Goal: Task Accomplishment & Management: Use online tool/utility

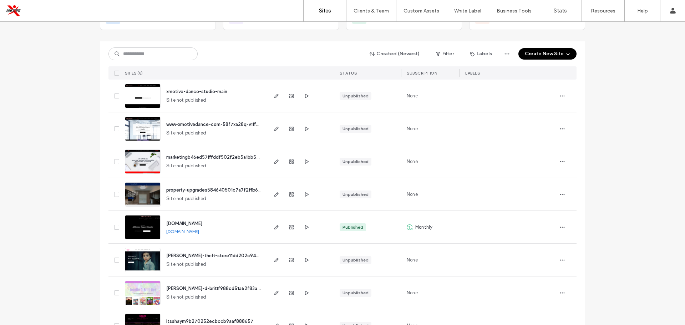
scroll to position [63, 0]
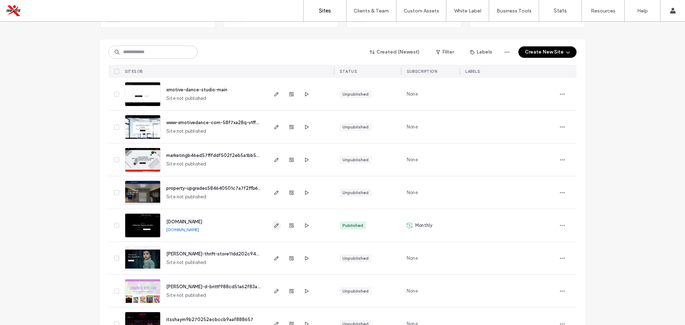
click at [276, 225] on icon "button" at bounding box center [277, 226] width 6 height 6
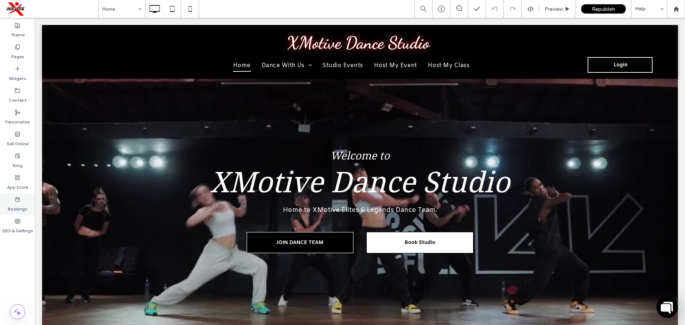
drag, startPoint x: 20, startPoint y: 208, endPoint x: 30, endPoint y: 209, distance: 10.0
click at [19, 208] on label "Bookings" at bounding box center [18, 207] width 20 height 10
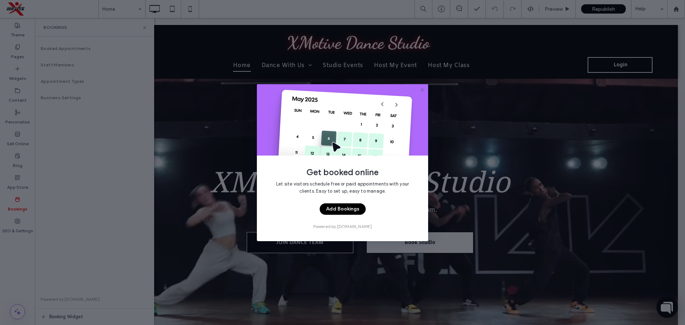
click at [359, 212] on button "Add Bookings" at bounding box center [343, 208] width 46 height 11
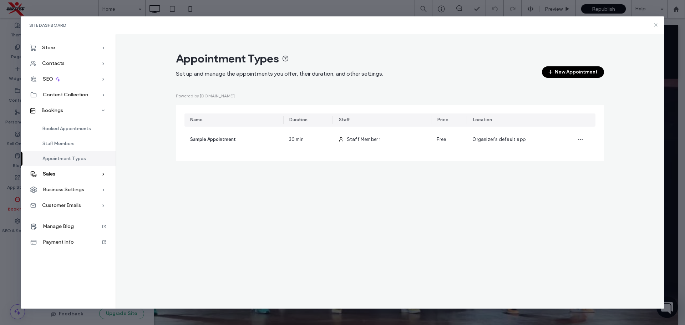
click at [73, 175] on div "Sales" at bounding box center [68, 174] width 95 height 16
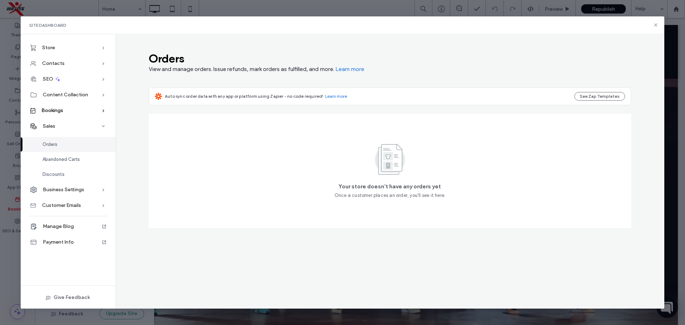
click at [69, 111] on div "Bookings" at bounding box center [68, 111] width 95 height 16
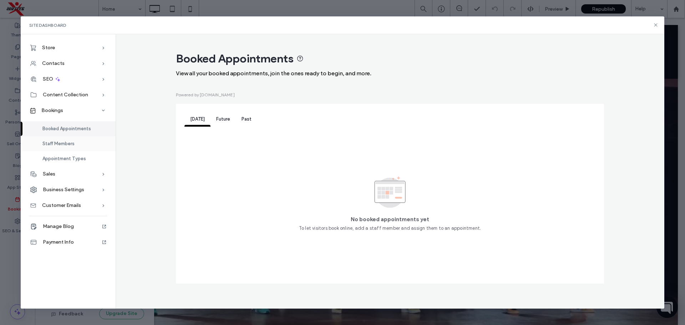
click at [77, 146] on div "Staff Members" at bounding box center [68, 143] width 95 height 15
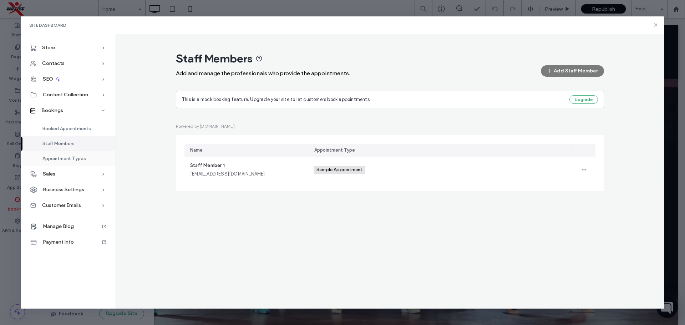
click at [81, 157] on span "Appointment Types" at bounding box center [64, 158] width 44 height 5
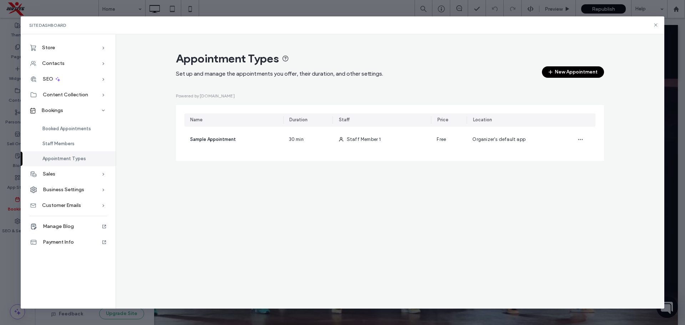
click at [562, 72] on button "New Appointment" at bounding box center [573, 71] width 62 height 11
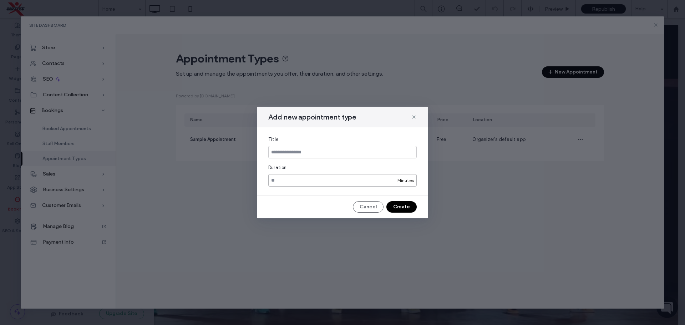
drag, startPoint x: 380, startPoint y: 179, endPoint x: 386, endPoint y: 181, distance: 6.7
click at [380, 180] on input "**" at bounding box center [342, 180] width 148 height 12
click at [399, 178] on div "Minutes" at bounding box center [406, 180] width 22 height 6
click at [369, 207] on button "Cancel" at bounding box center [368, 206] width 31 height 11
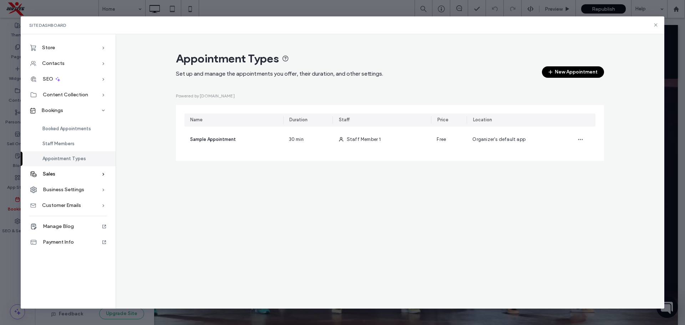
click at [70, 175] on div "Sales" at bounding box center [68, 174] width 95 height 16
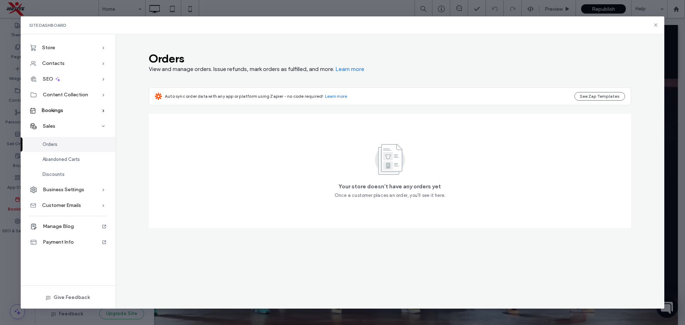
click at [68, 107] on div "Bookings" at bounding box center [68, 111] width 95 height 16
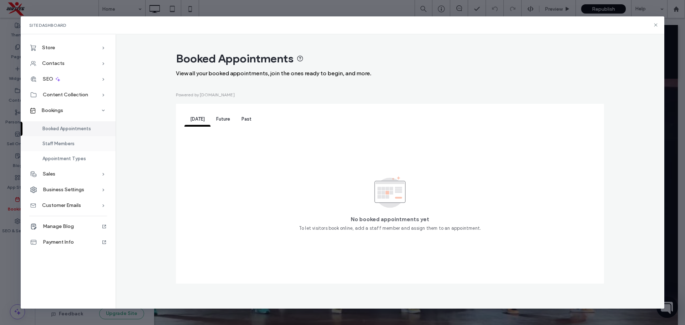
click at [60, 143] on span "Staff Members" at bounding box center [58, 143] width 32 height 5
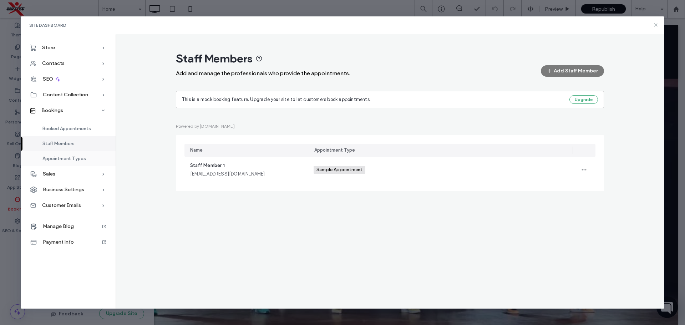
click at [68, 161] on span "Appointment Types" at bounding box center [64, 158] width 44 height 5
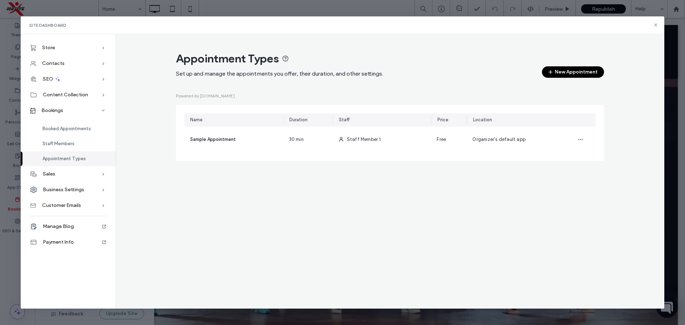
click at [568, 72] on button "New Appointment" at bounding box center [573, 71] width 62 height 11
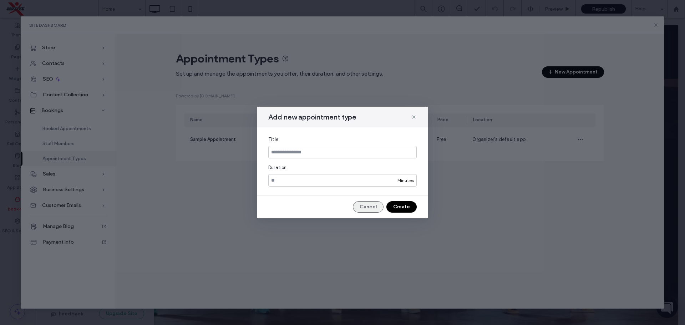
click at [374, 207] on button "Cancel" at bounding box center [368, 206] width 31 height 11
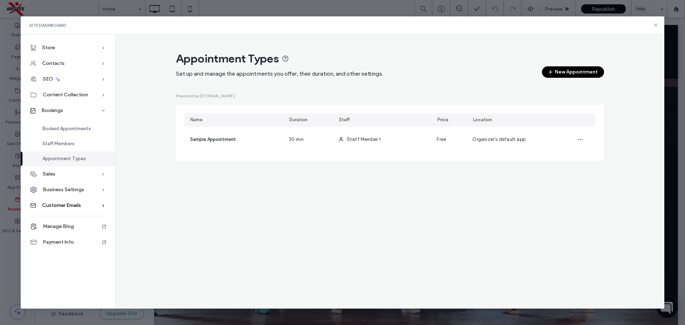
click at [76, 208] on span "Customer Emails" at bounding box center [61, 205] width 39 height 6
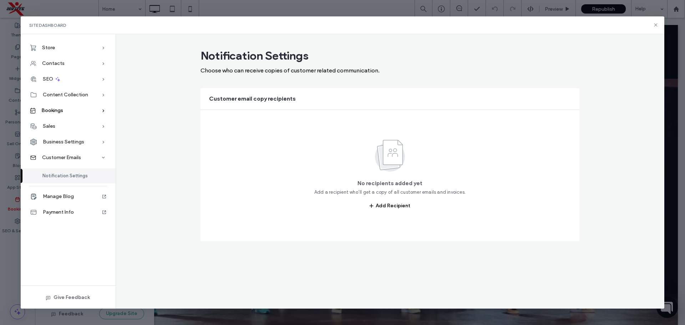
click at [62, 111] on span "Bookings" at bounding box center [52, 110] width 22 height 6
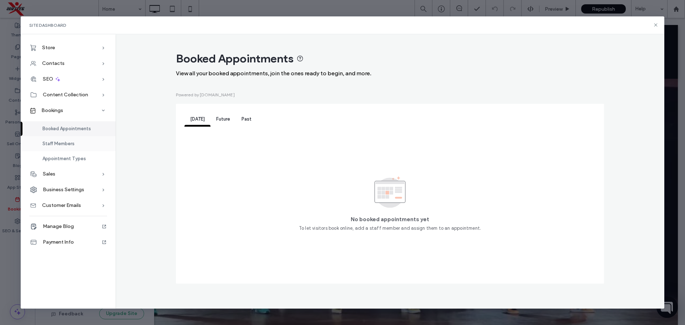
click at [71, 148] on div "Staff Members" at bounding box center [68, 143] width 95 height 15
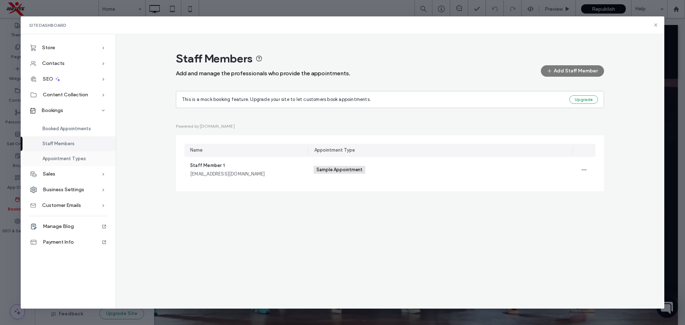
click at [71, 159] on span "Appointment Types" at bounding box center [64, 158] width 44 height 5
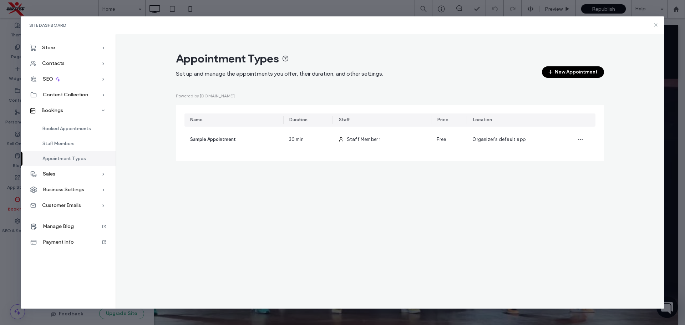
click at [560, 71] on button "New Appointment" at bounding box center [573, 71] width 62 height 11
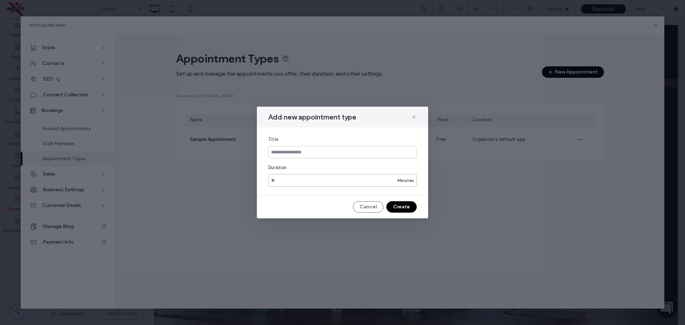
click at [393, 179] on input "**" at bounding box center [342, 180] width 148 height 12
click at [393, 178] on input "**" at bounding box center [342, 180] width 148 height 12
type input "**"
click at [393, 178] on input "**" at bounding box center [342, 180] width 148 height 12
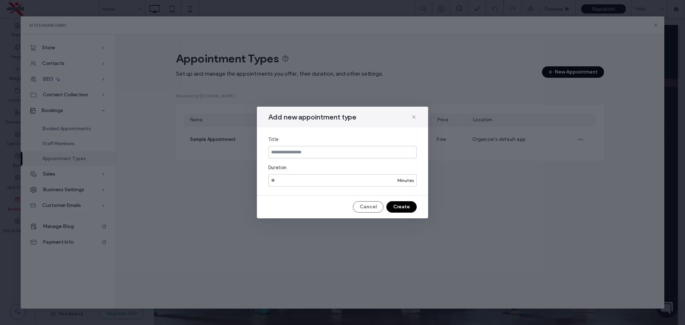
click at [367, 213] on div "Add new appointment type Title Duration ** Minutes Cancel Create" at bounding box center [342, 163] width 171 height 112
click at [368, 208] on button "Cancel" at bounding box center [368, 206] width 31 height 11
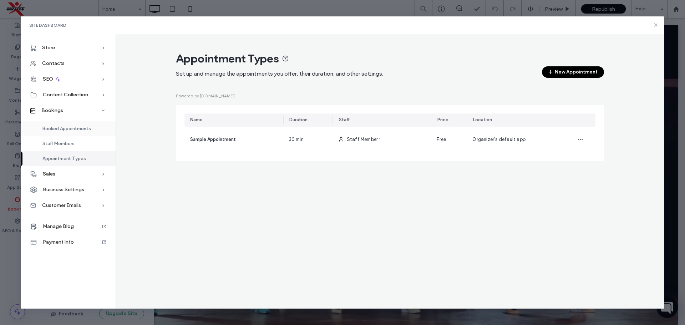
click at [69, 128] on span "Booked Appointments" at bounding box center [66, 128] width 49 height 5
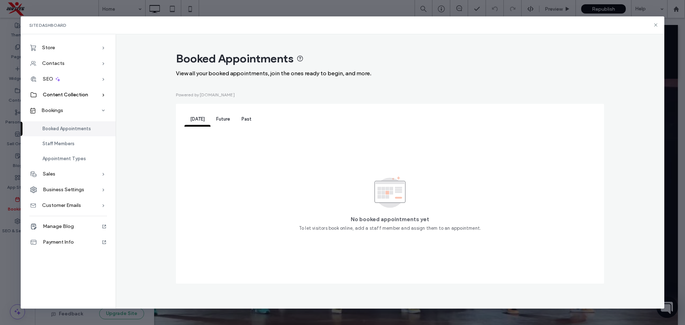
click at [68, 97] on span "Content Collection" at bounding box center [65, 95] width 45 height 6
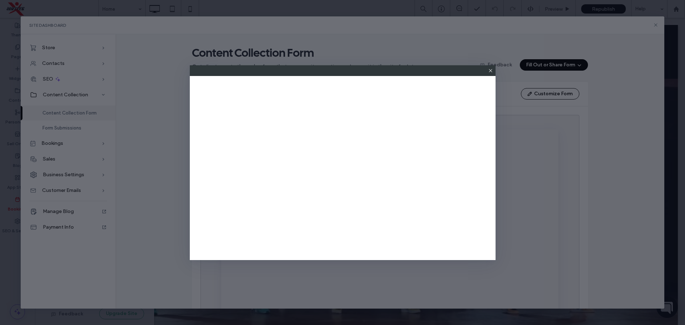
click at [73, 126] on div at bounding box center [342, 162] width 685 height 325
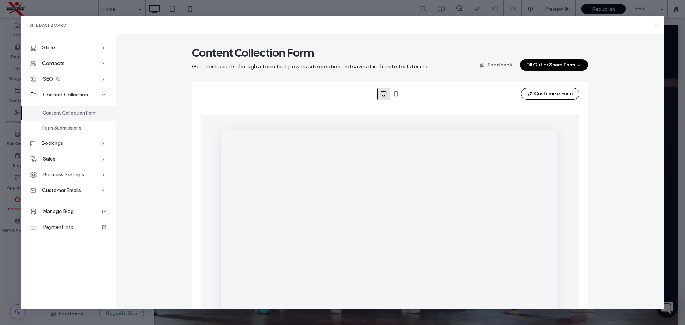
click at [655, 26] on icon at bounding box center [656, 25] width 6 height 6
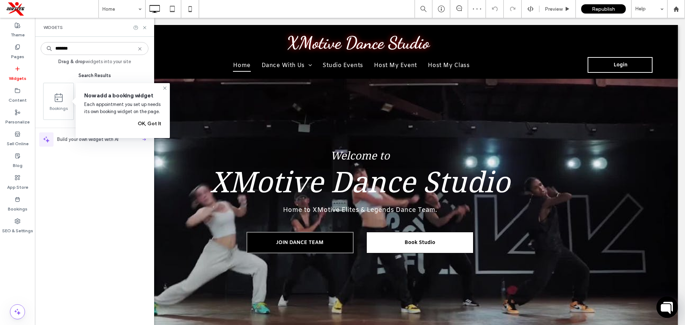
click at [154, 126] on button "OK, Got It" at bounding box center [150, 123] width 24 height 11
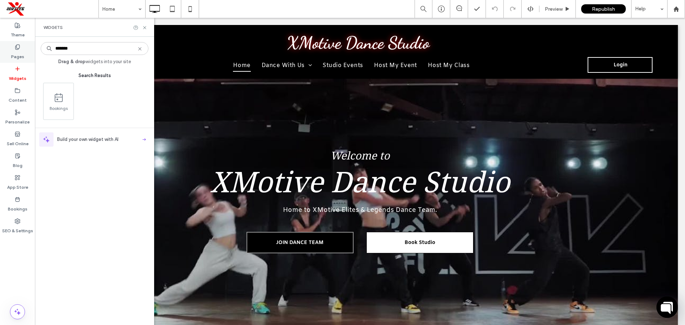
click at [24, 55] on div "Pages" at bounding box center [17, 52] width 35 height 22
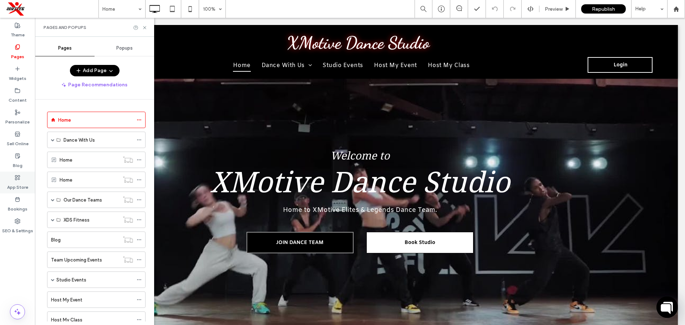
click at [14, 186] on label "App Store" at bounding box center [17, 186] width 21 height 10
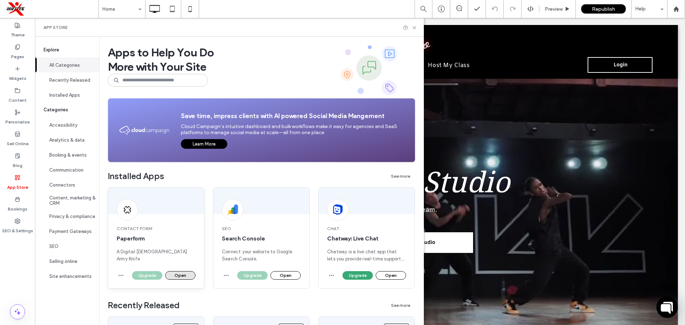
click at [181, 276] on button "Open" at bounding box center [180, 275] width 30 height 9
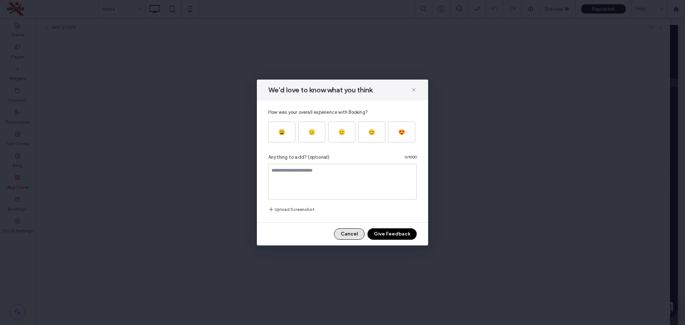
click at [349, 237] on button "Cancel" at bounding box center [349, 233] width 31 height 11
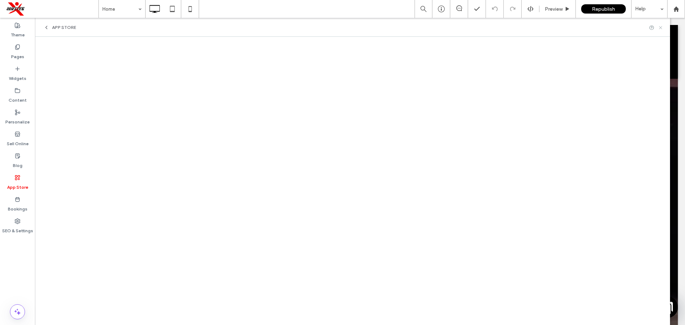
click at [660, 28] on icon at bounding box center [660, 27] width 5 height 5
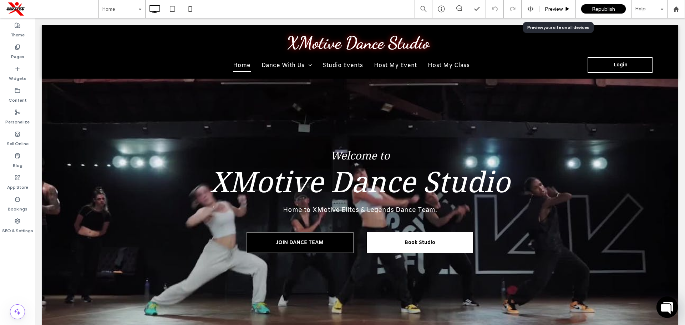
drag, startPoint x: 557, startPoint y: 8, endPoint x: 453, endPoint y: 15, distance: 104.4
click at [557, 8] on span "Preview" at bounding box center [554, 9] width 18 height 6
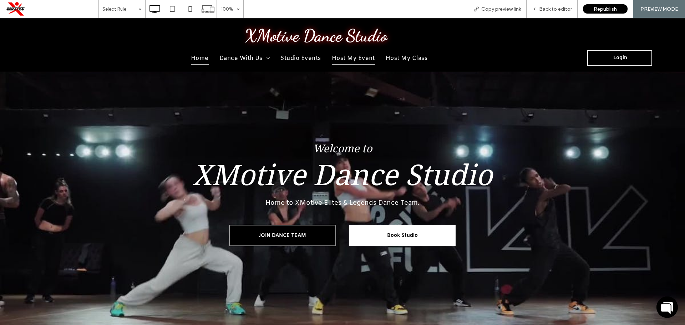
click at [356, 55] on span "Host My Event" at bounding box center [353, 58] width 43 height 12
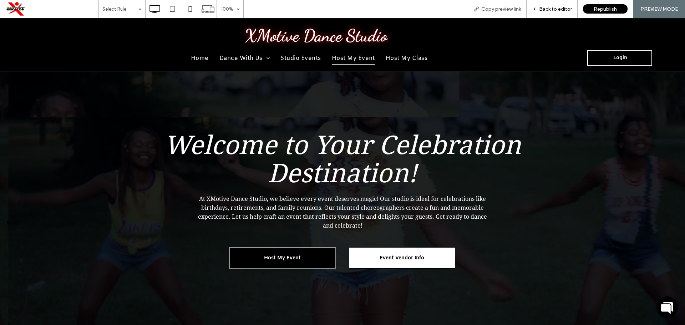
click at [549, 11] on span "Back to editor" at bounding box center [555, 9] width 33 height 6
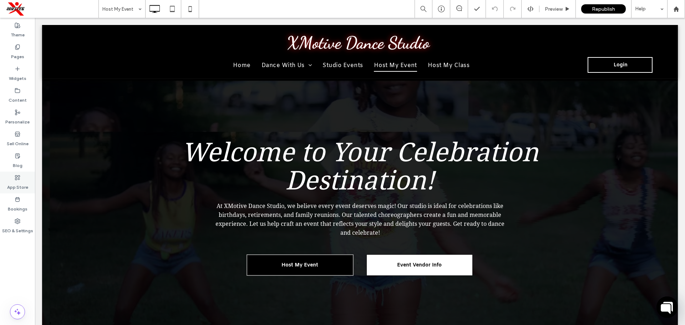
click at [13, 181] on label "App Store" at bounding box center [17, 186] width 21 height 10
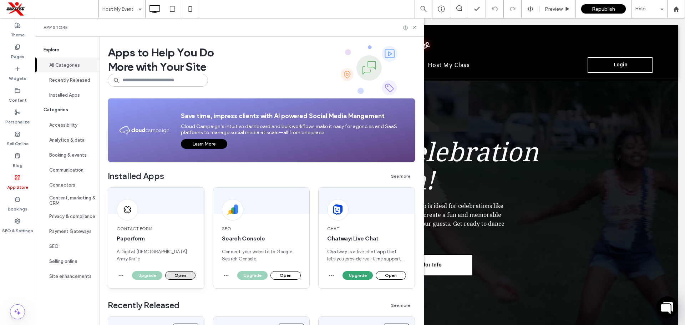
click at [182, 274] on button "Open" at bounding box center [180, 275] width 30 height 9
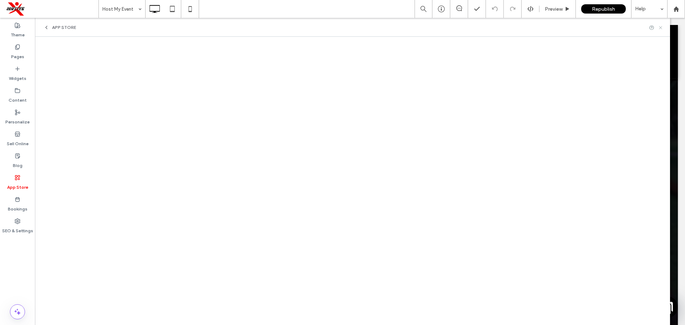
click at [661, 30] on icon at bounding box center [660, 27] width 5 height 5
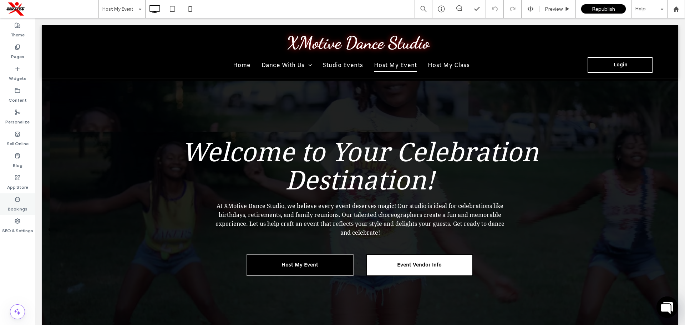
click at [22, 205] on label "Bookings" at bounding box center [18, 207] width 20 height 10
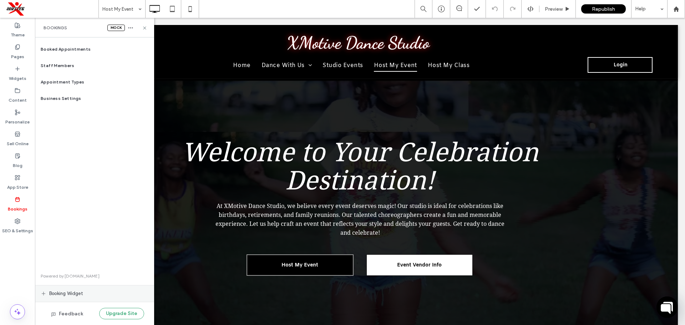
click at [64, 289] on div "Booking widget" at bounding box center [94, 293] width 119 height 16
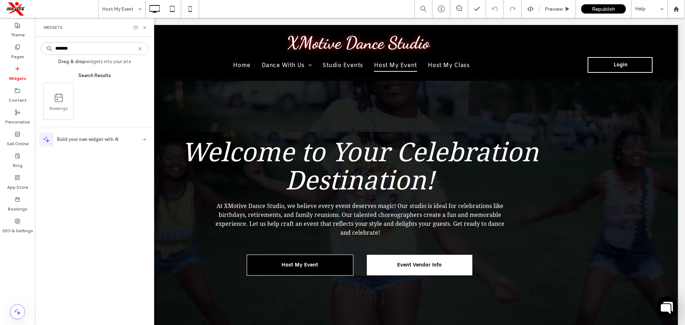
click at [21, 57] on label "Pages" at bounding box center [17, 55] width 13 height 10
